Goal: Transaction & Acquisition: Purchase product/service

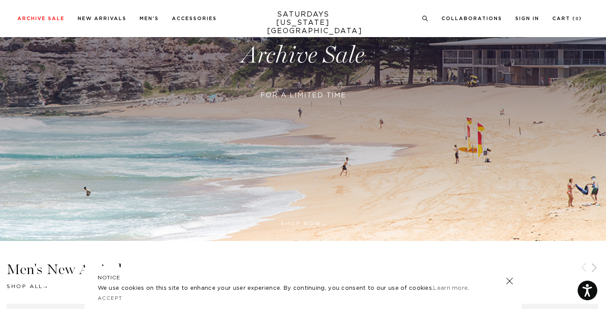
scroll to position [185, 0]
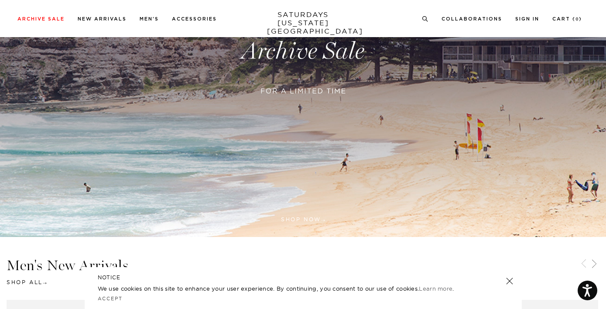
click at [509, 281] on link at bounding box center [509, 281] width 12 height 12
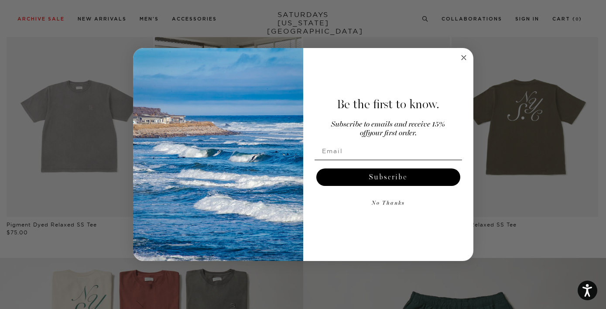
scroll to position [452, 0]
click at [463, 53] on circle "Close dialog" at bounding box center [464, 58] width 10 height 10
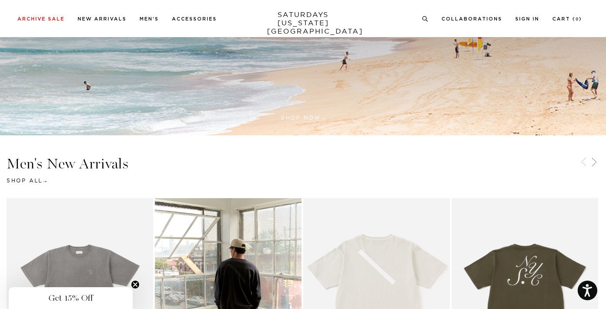
scroll to position [0, 0]
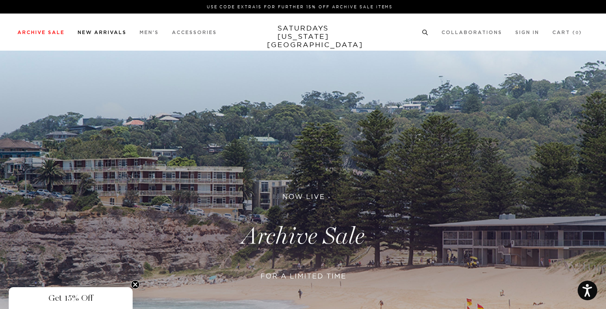
click at [120, 33] on link "New Arrivals" at bounding box center [102, 32] width 49 height 5
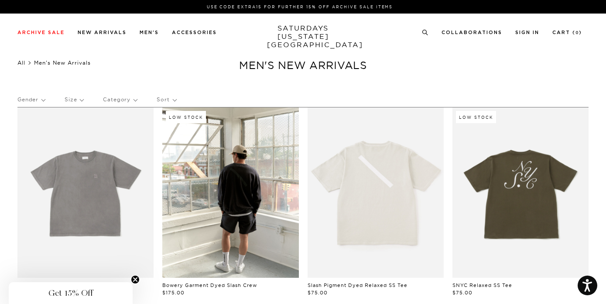
click at [21, 63] on link "All" at bounding box center [21, 62] width 8 height 7
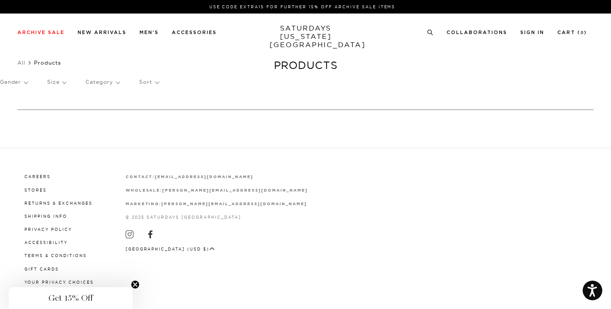
click at [15, 82] on p "Gender" at bounding box center [13, 82] width 27 height 20
click at [15, 133] on p "Women's" at bounding box center [26, 134] width 52 height 11
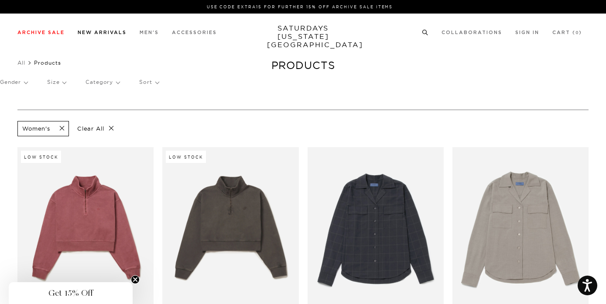
click at [88, 30] on link "New Arrivals" at bounding box center [102, 32] width 49 height 5
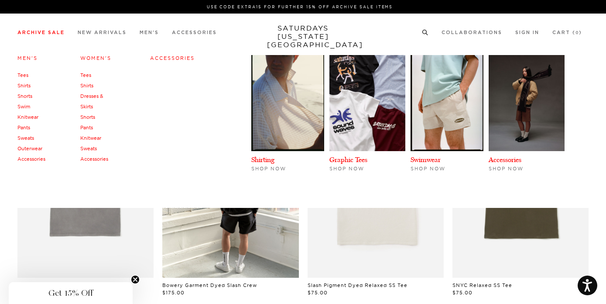
click at [82, 74] on link "Tees" at bounding box center [85, 75] width 11 height 6
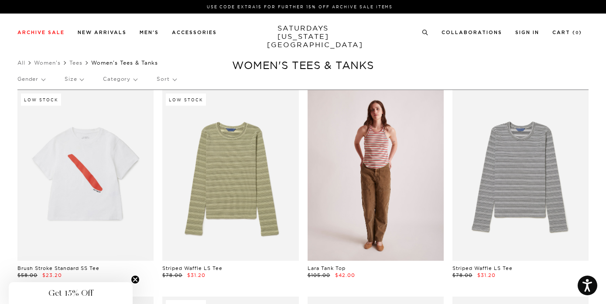
click at [378, 178] on link at bounding box center [376, 175] width 136 height 170
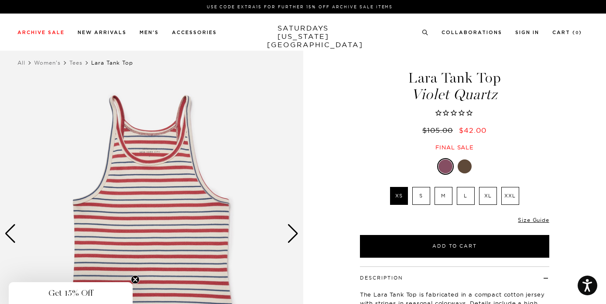
click at [291, 234] on div "Next slide" at bounding box center [293, 233] width 12 height 19
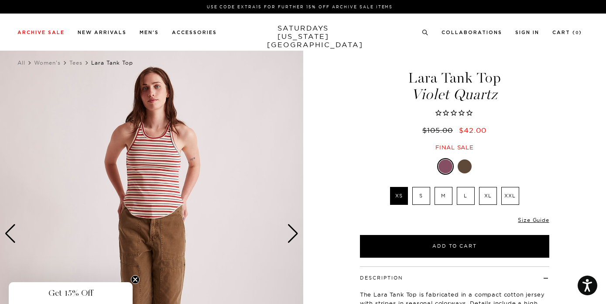
click at [291, 234] on div "Next slide" at bounding box center [293, 233] width 12 height 19
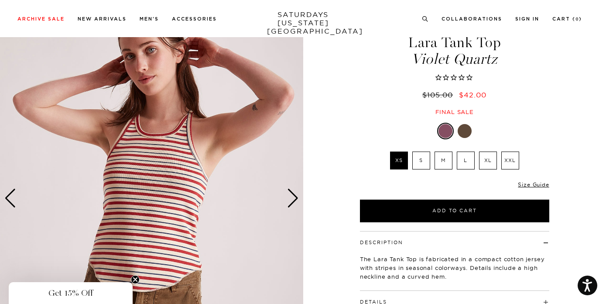
scroll to position [40, 0]
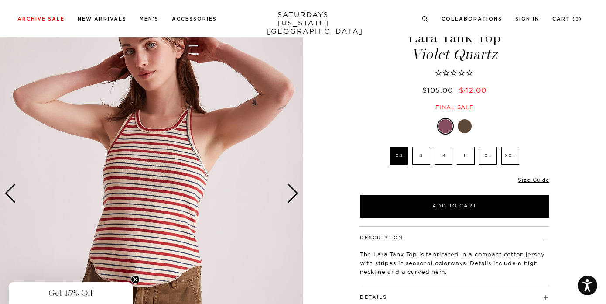
click at [293, 191] on div "Next slide" at bounding box center [293, 193] width 12 height 19
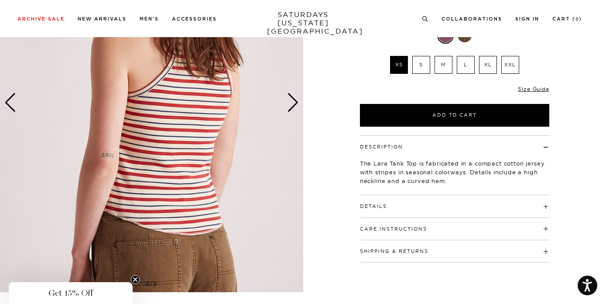
scroll to position [151, 0]
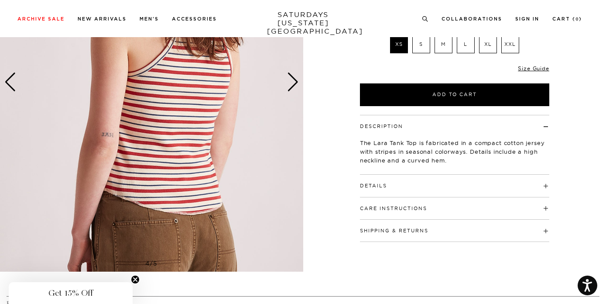
click at [428, 184] on h4 "Details" at bounding box center [454, 182] width 189 height 14
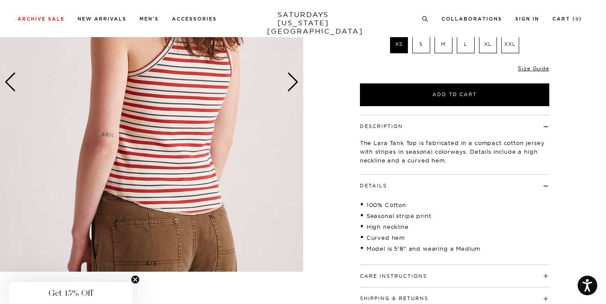
scroll to position [168, 0]
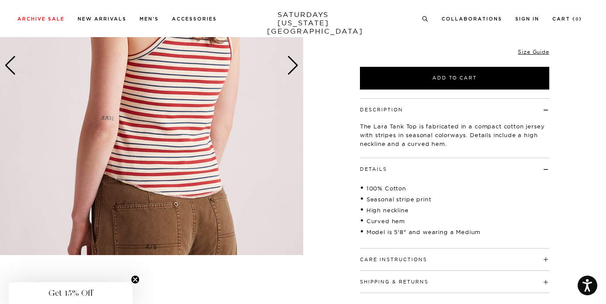
click at [339, 220] on div "4 / 5" at bounding box center [303, 84] width 606 height 417
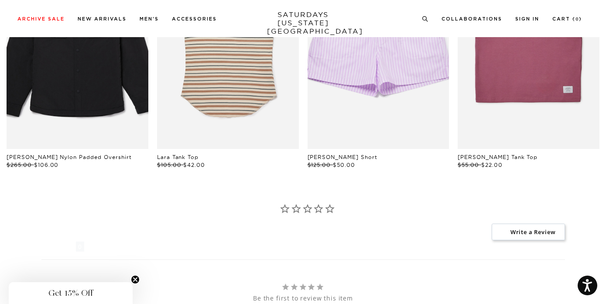
scroll to position [613, 0]
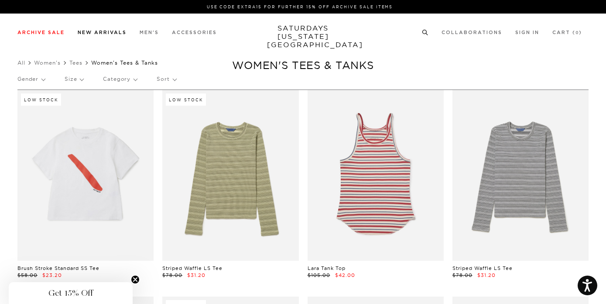
click at [97, 32] on link "New Arrivals" at bounding box center [102, 32] width 49 height 5
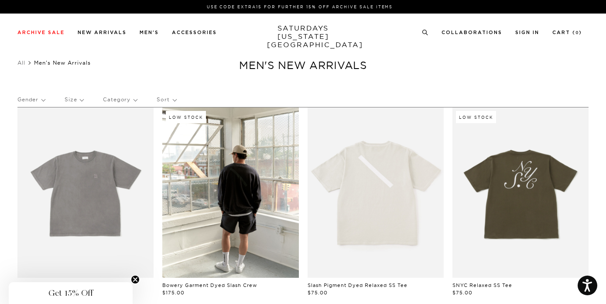
click at [38, 98] on p "Gender" at bounding box center [30, 99] width 27 height 20
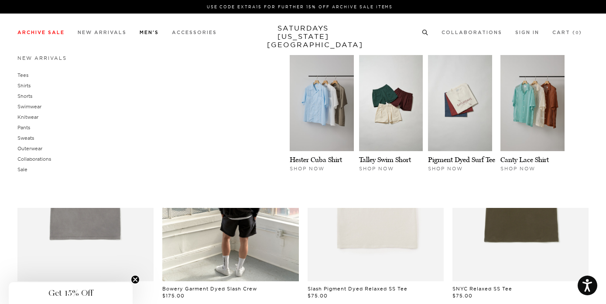
click at [151, 33] on link "Men's" at bounding box center [149, 32] width 19 height 5
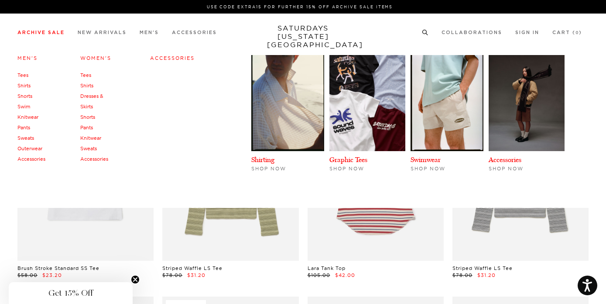
click at [102, 57] on link "Women's" at bounding box center [95, 58] width 31 height 6
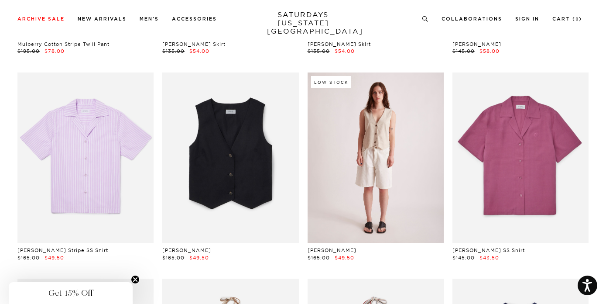
scroll to position [1062, 0]
click at [361, 159] on link at bounding box center [376, 158] width 136 height 170
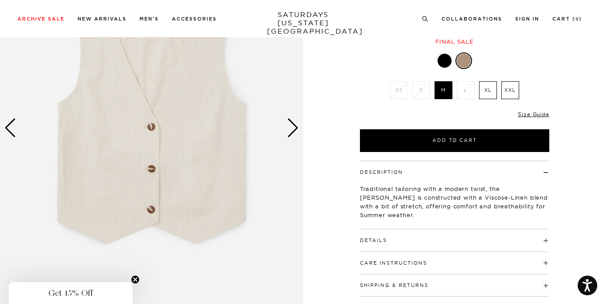
scroll to position [106, 0]
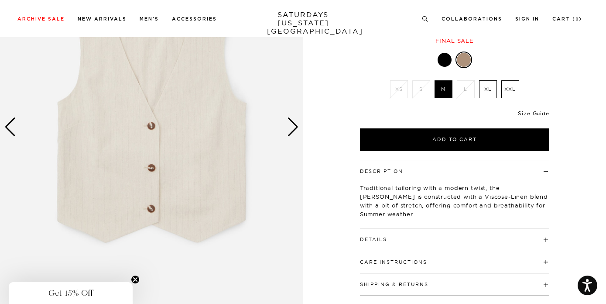
click at [187, 190] on img at bounding box center [151, 127] width 303 height 379
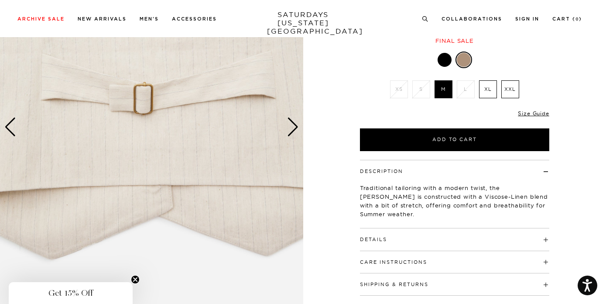
scroll to position [0, 0]
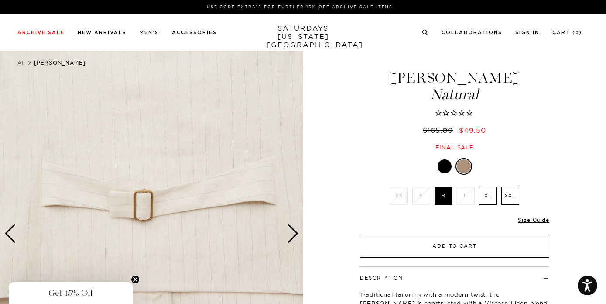
click at [458, 247] on button "Add to Cart" at bounding box center [454, 246] width 189 height 23
